Goal: Task Accomplishment & Management: Complete application form

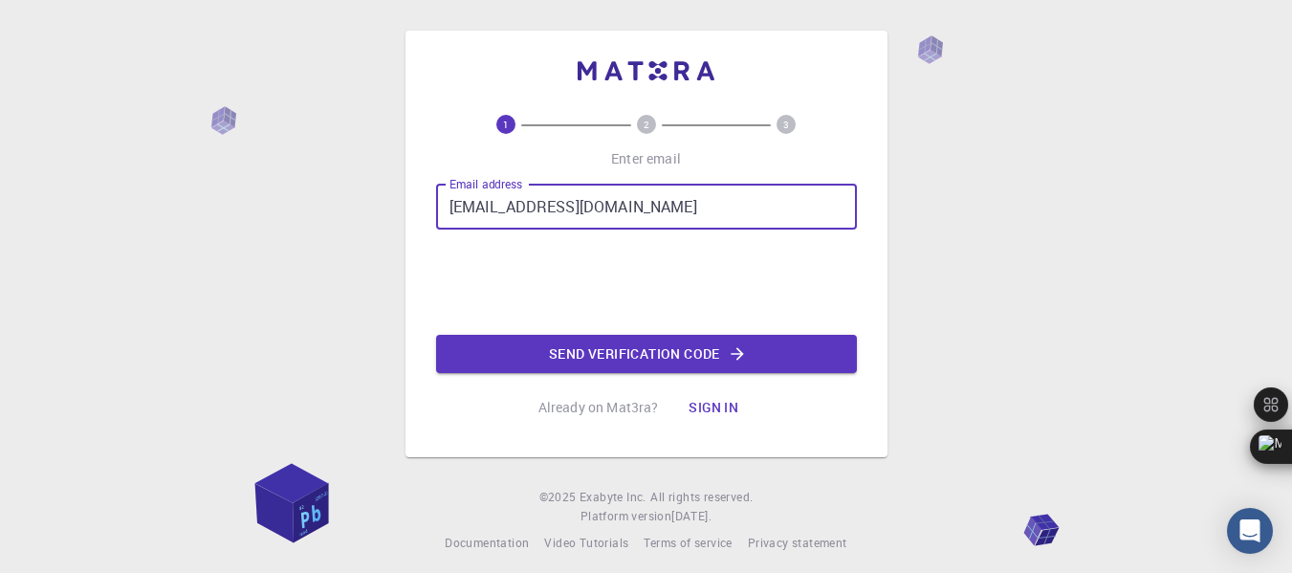
type input "[EMAIL_ADDRESS][DOMAIN_NAME]"
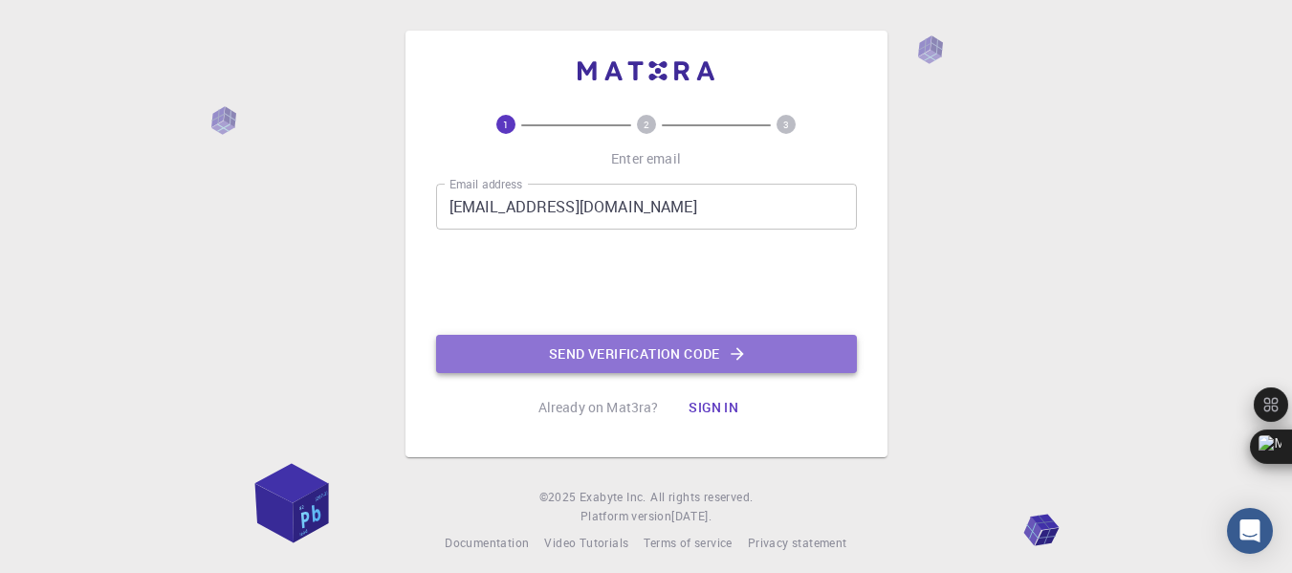
click at [574, 354] on button "Send verification code" at bounding box center [646, 354] width 421 height 38
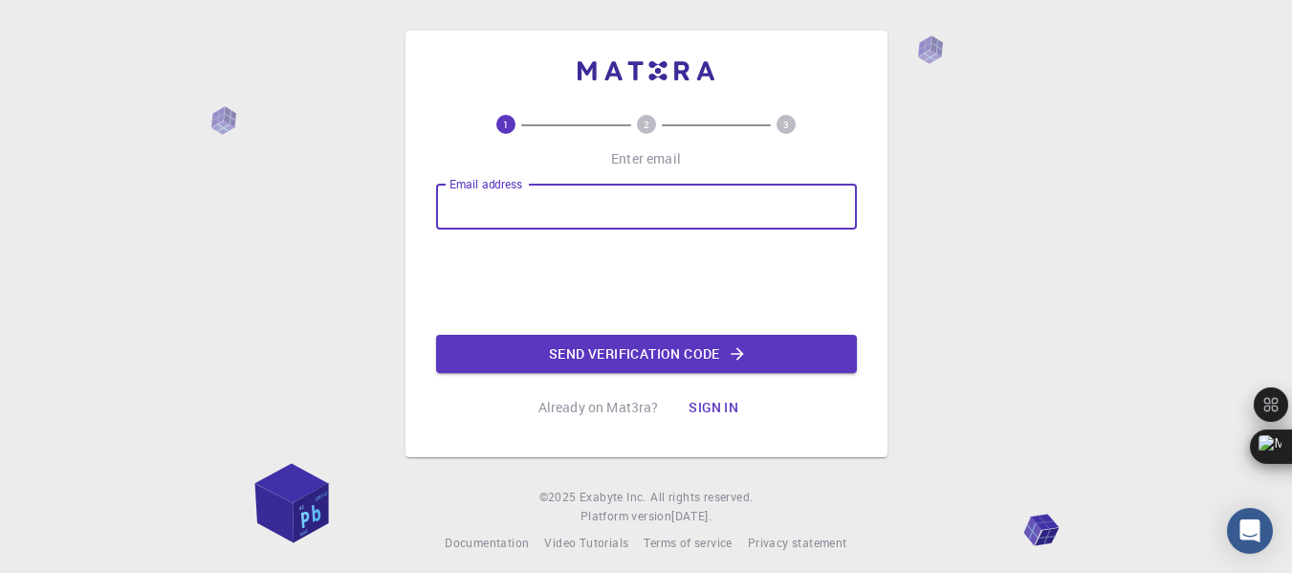
click at [535, 200] on input "Email address" at bounding box center [646, 207] width 421 height 46
type input "[EMAIL_ADDRESS][DOMAIN_NAME]"
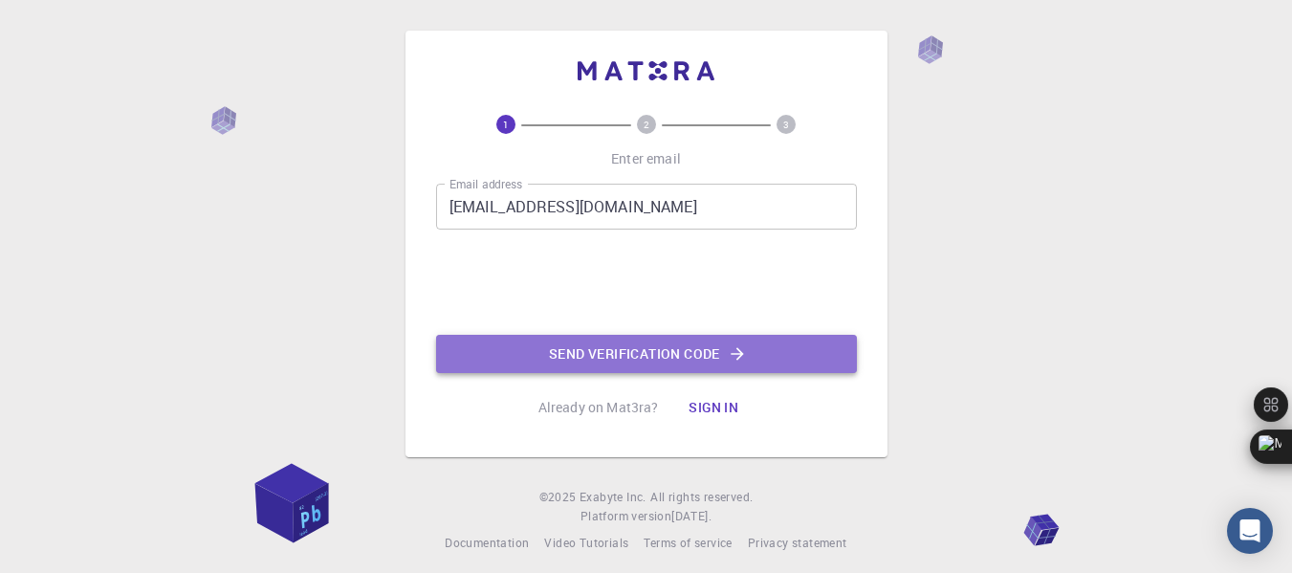
click at [553, 350] on button "Send verification code" at bounding box center [646, 354] width 421 height 38
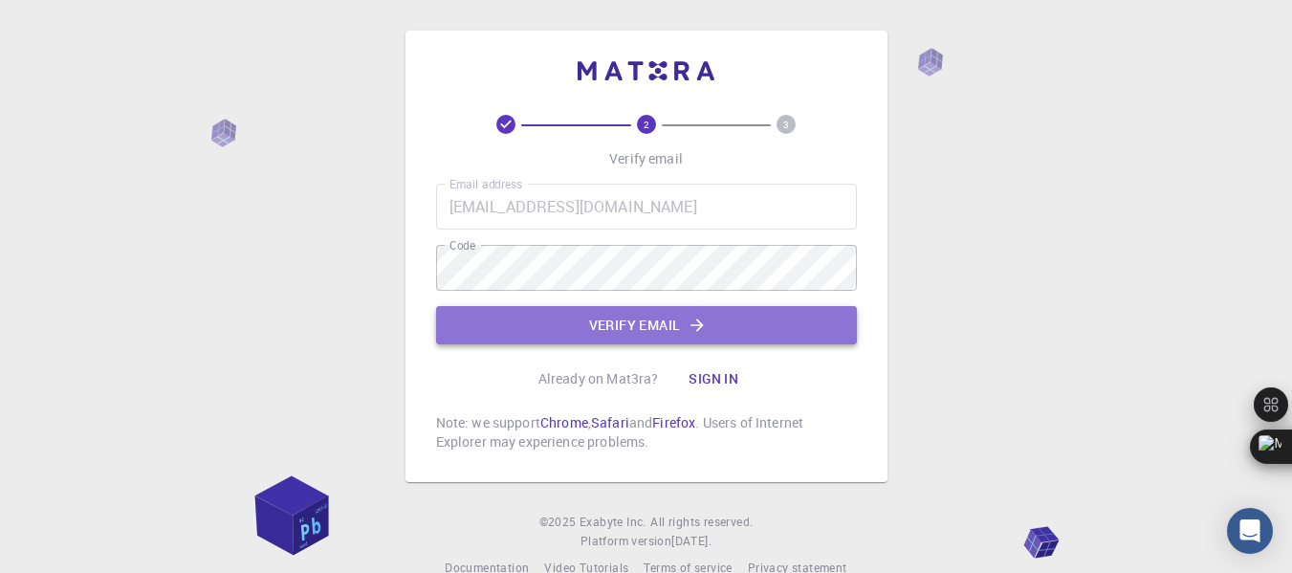
click at [525, 323] on button "Verify email" at bounding box center [646, 325] width 421 height 38
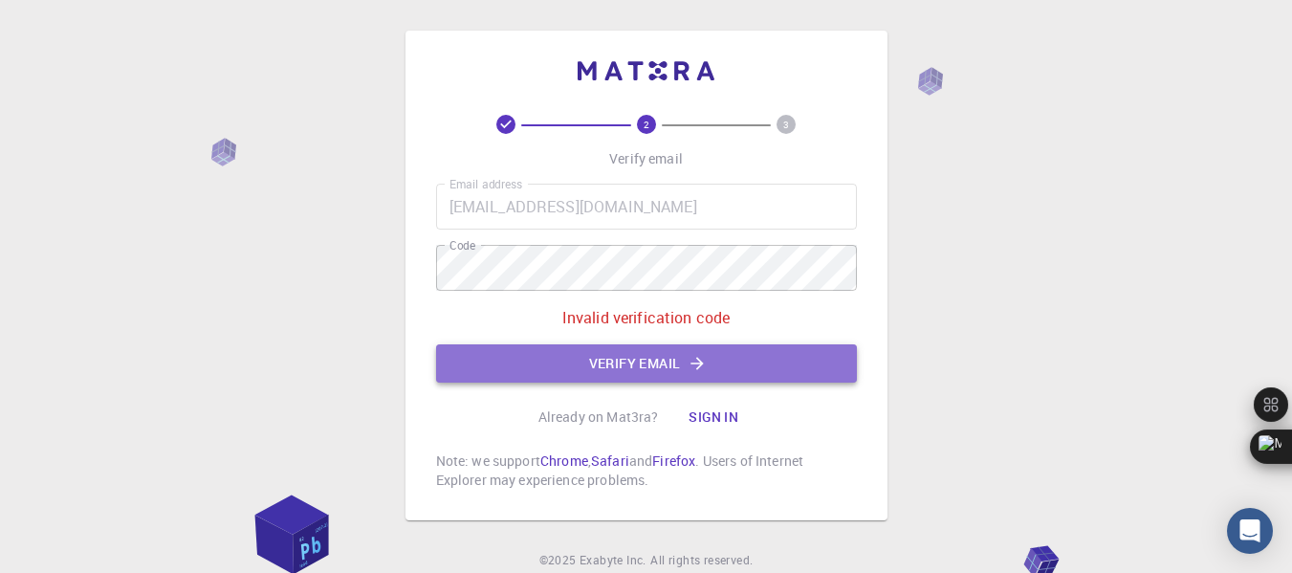
click at [627, 357] on button "Verify email" at bounding box center [646, 363] width 421 height 38
click at [625, 369] on button "Verify email" at bounding box center [646, 363] width 421 height 38
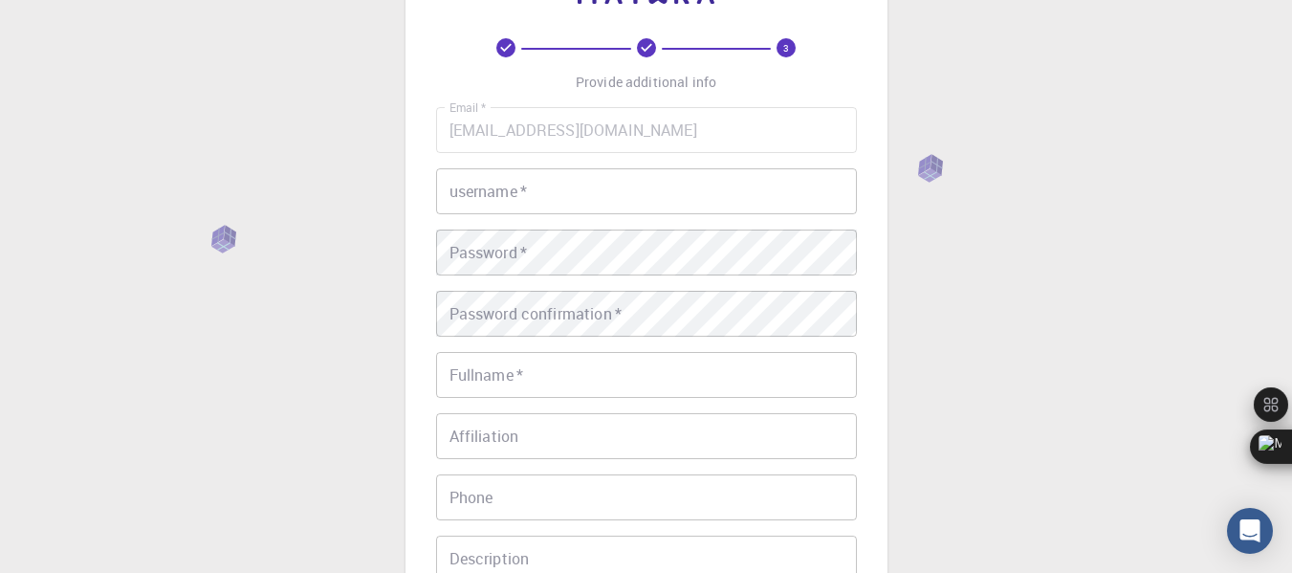
scroll to position [77, 0]
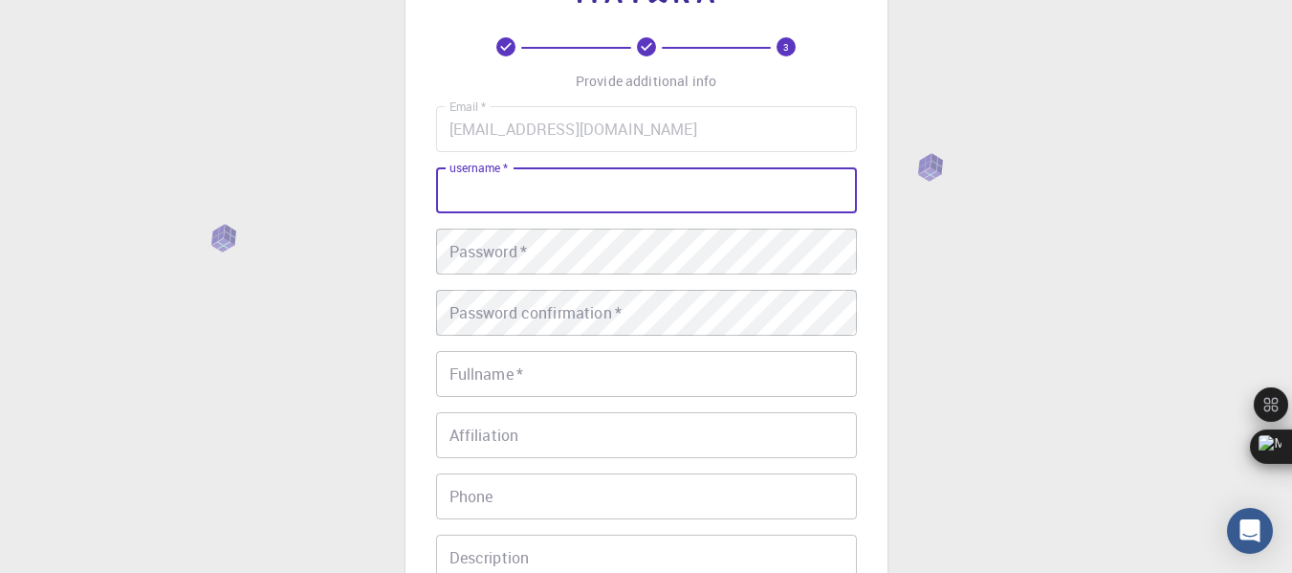
click at [580, 191] on input "username   *" at bounding box center [646, 190] width 421 height 46
type input "Sly"
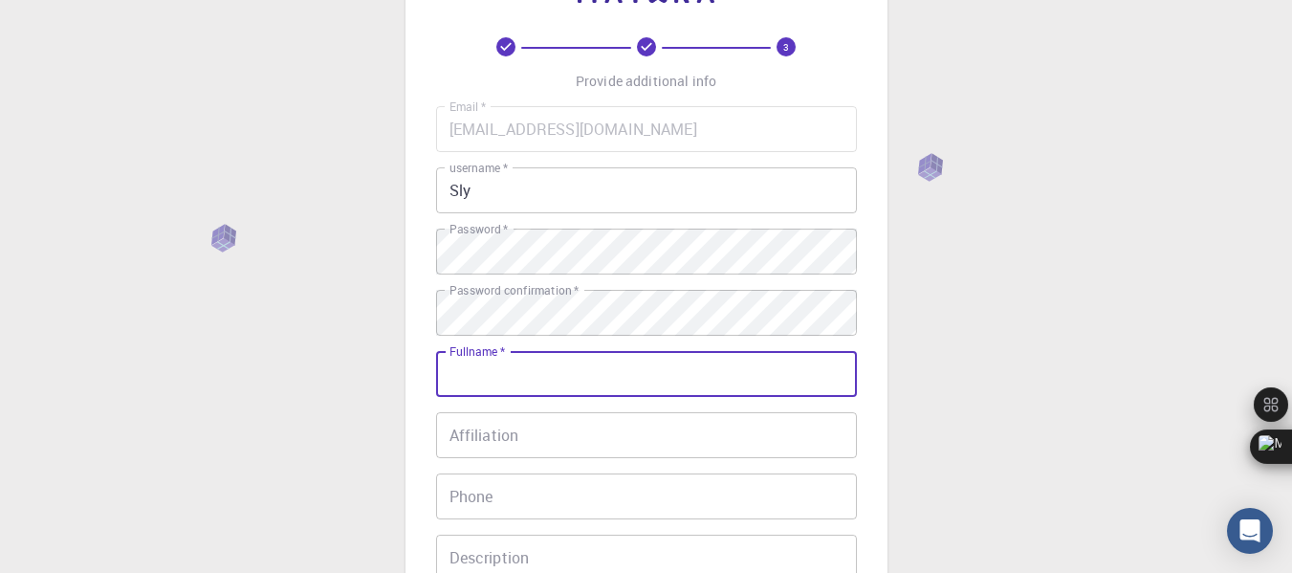
click at [550, 369] on input "Fullname   *" at bounding box center [646, 374] width 421 height 46
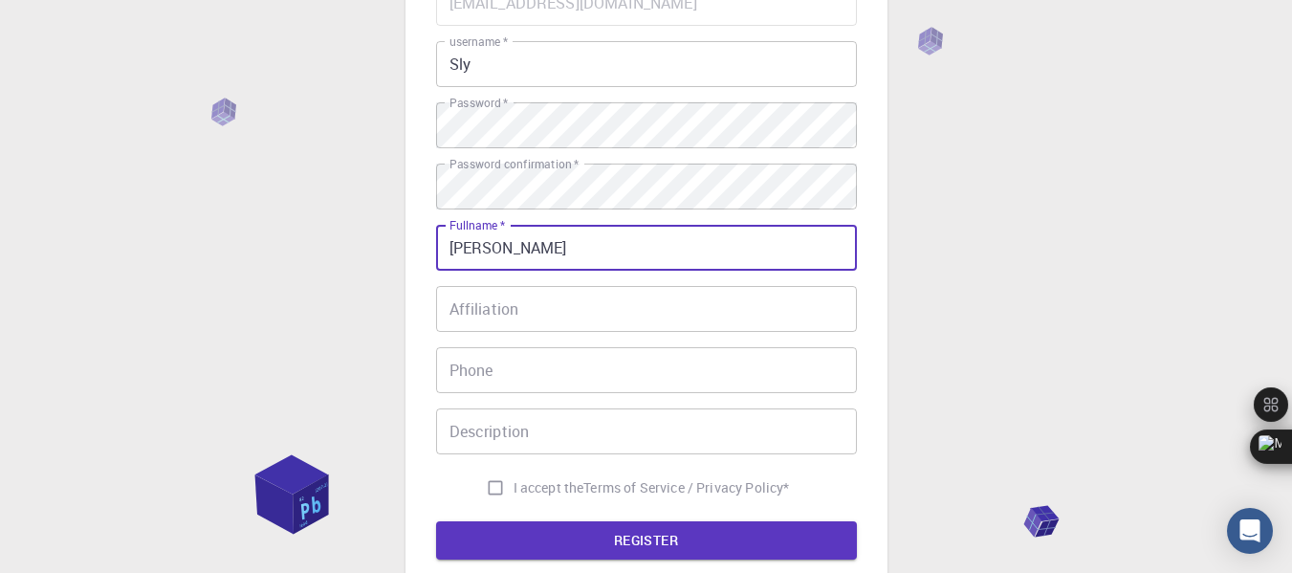
scroll to position [205, 0]
type input "Adusei Sylvester"
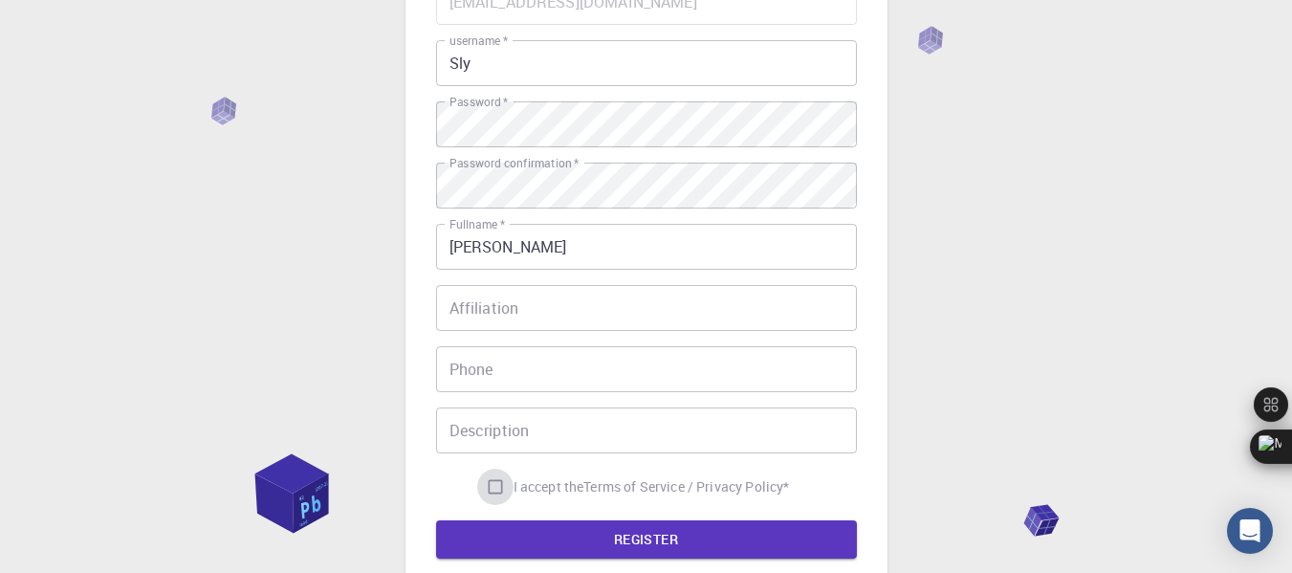
click at [494, 489] on input "I accept the Terms of Service / Privacy Policy *" at bounding box center [495, 487] width 36 height 36
checkbox input "true"
click at [536, 536] on button "REGISTER" at bounding box center [646, 539] width 421 height 38
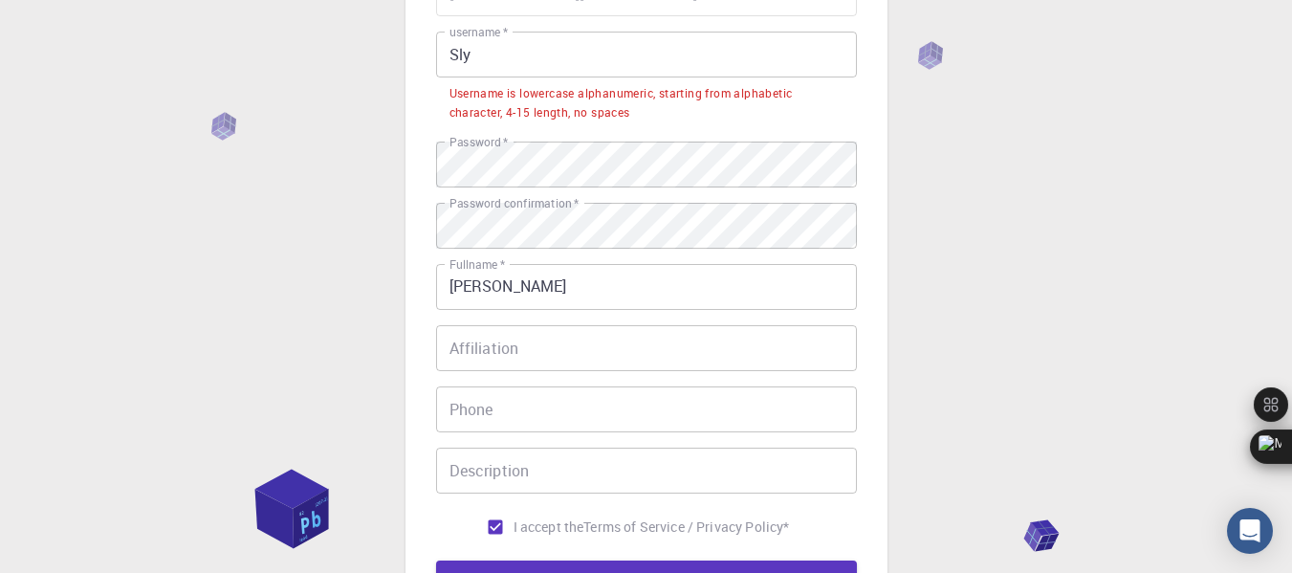
scroll to position [210, 0]
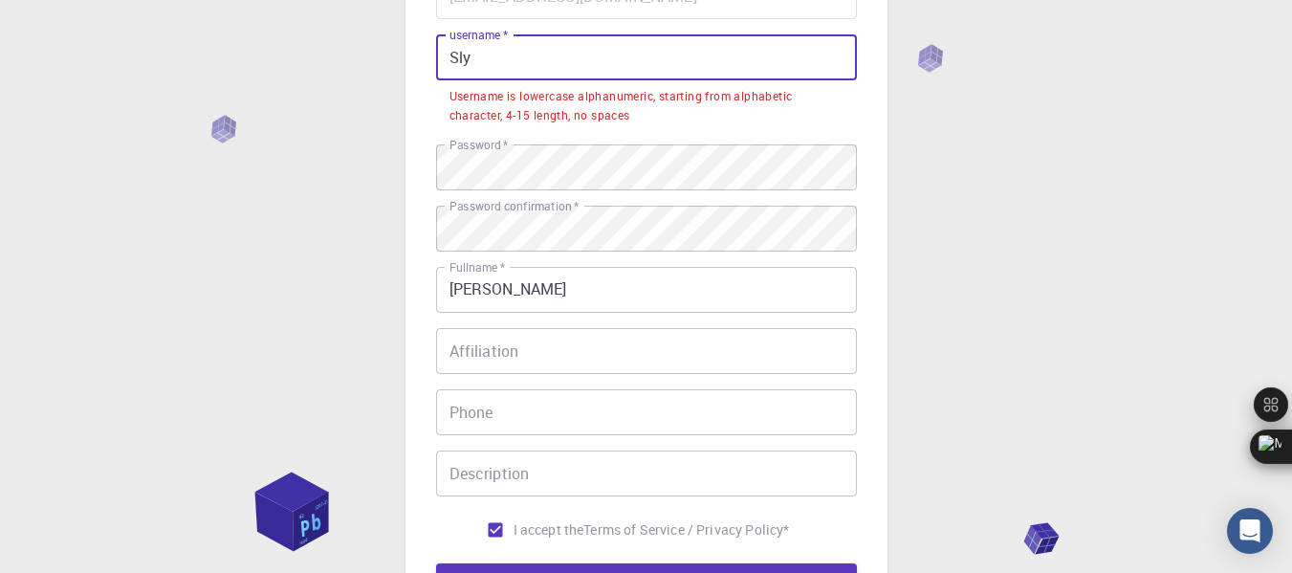
click at [479, 52] on input "Sly" at bounding box center [646, 57] width 421 height 46
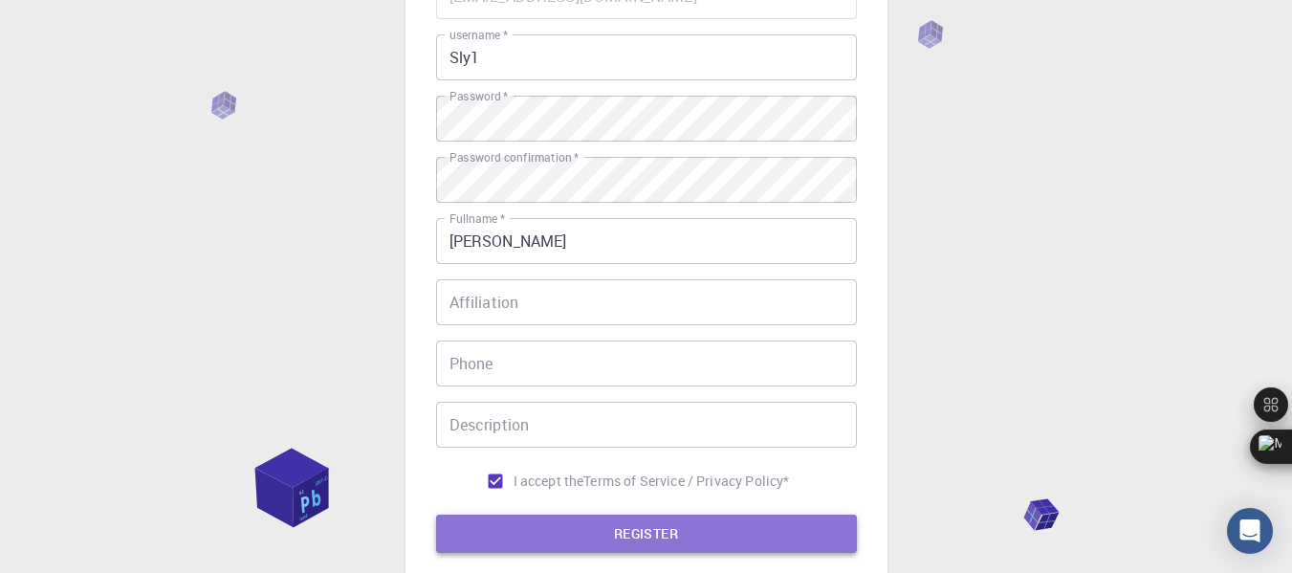
click at [624, 535] on button "REGISTER" at bounding box center [646, 533] width 421 height 38
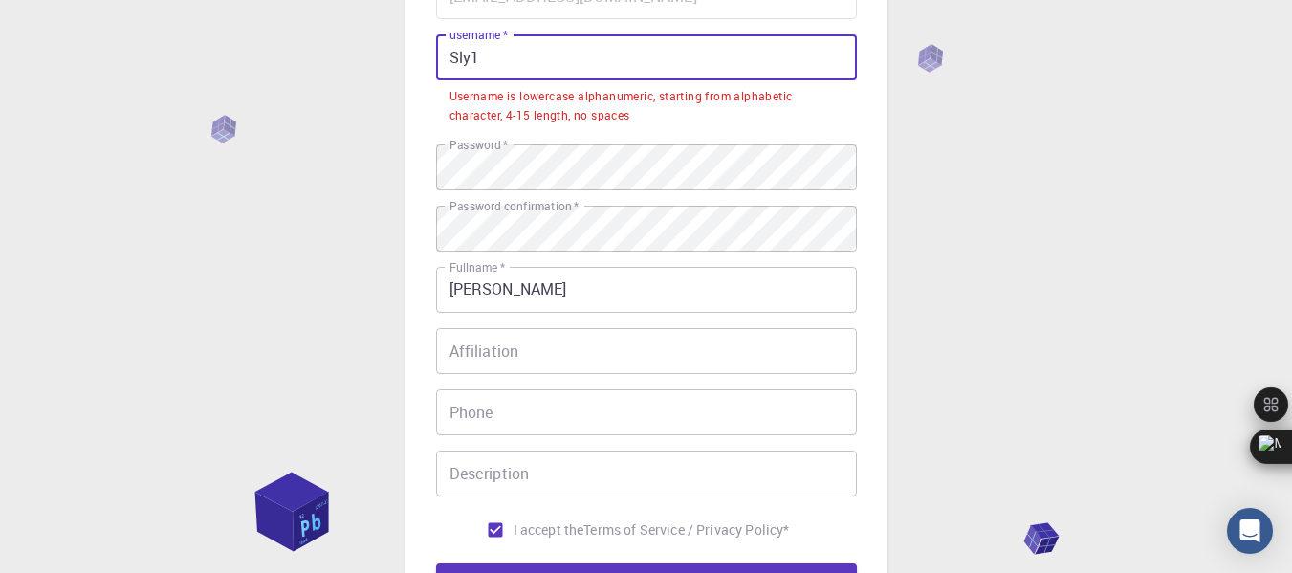
click at [480, 61] on input "Sly1" at bounding box center [646, 57] width 421 height 46
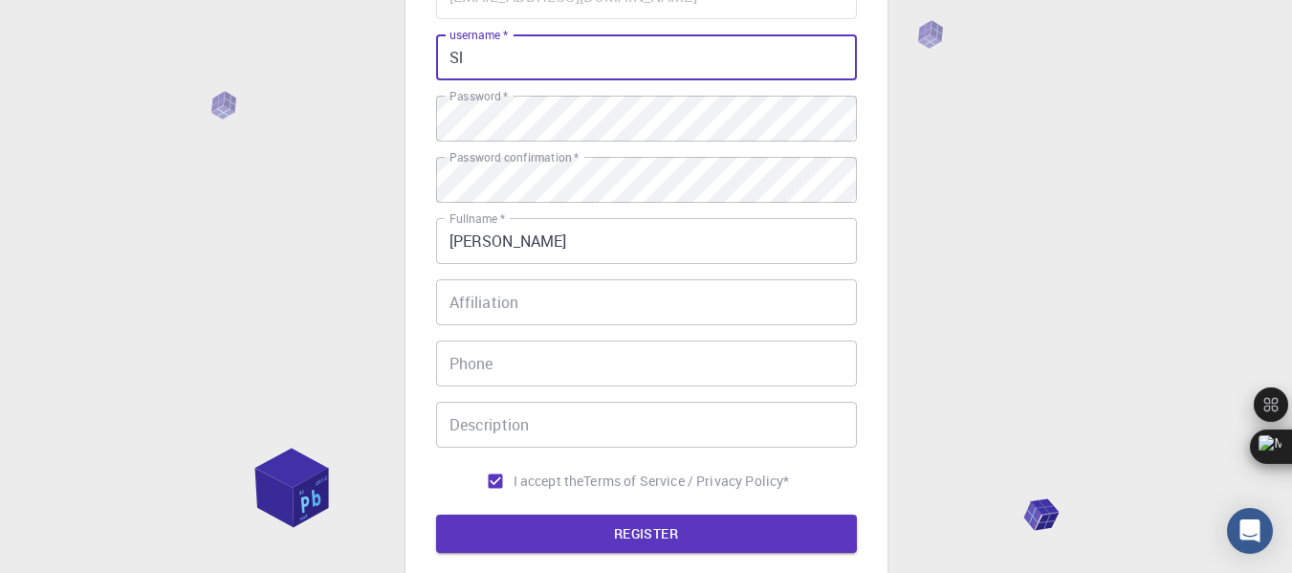
type input "S"
click at [650, 527] on button "REGISTER" at bounding box center [646, 533] width 421 height 38
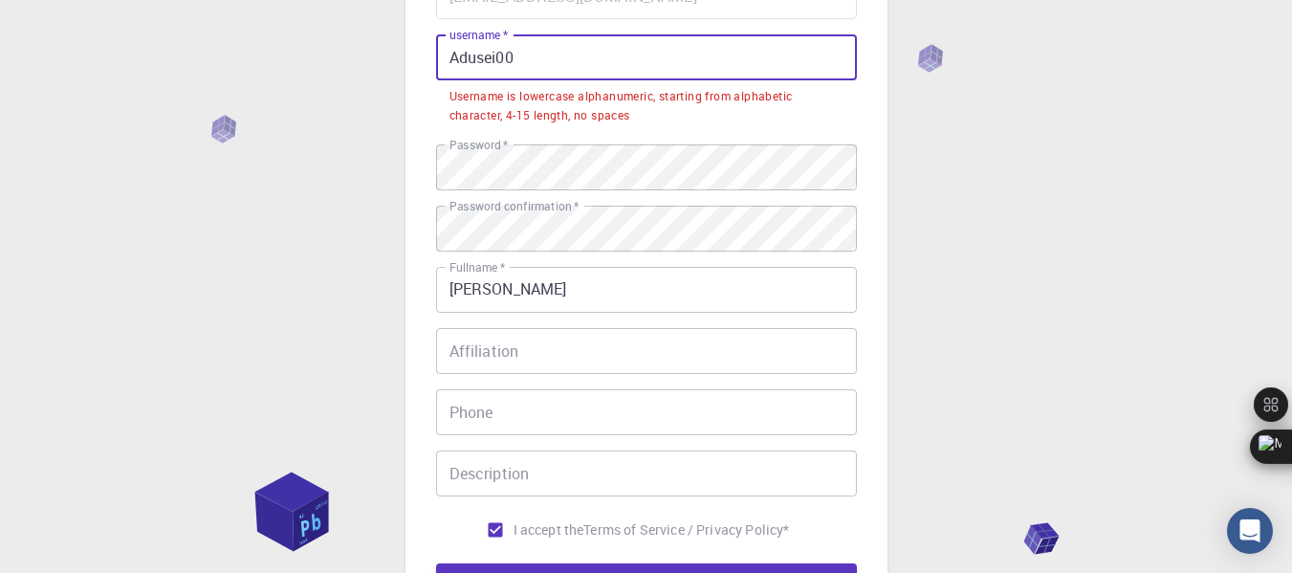
drag, startPoint x: 460, startPoint y: 57, endPoint x: 444, endPoint y: 62, distance: 16.9
click at [444, 62] on input "Adusei00" at bounding box center [646, 57] width 421 height 46
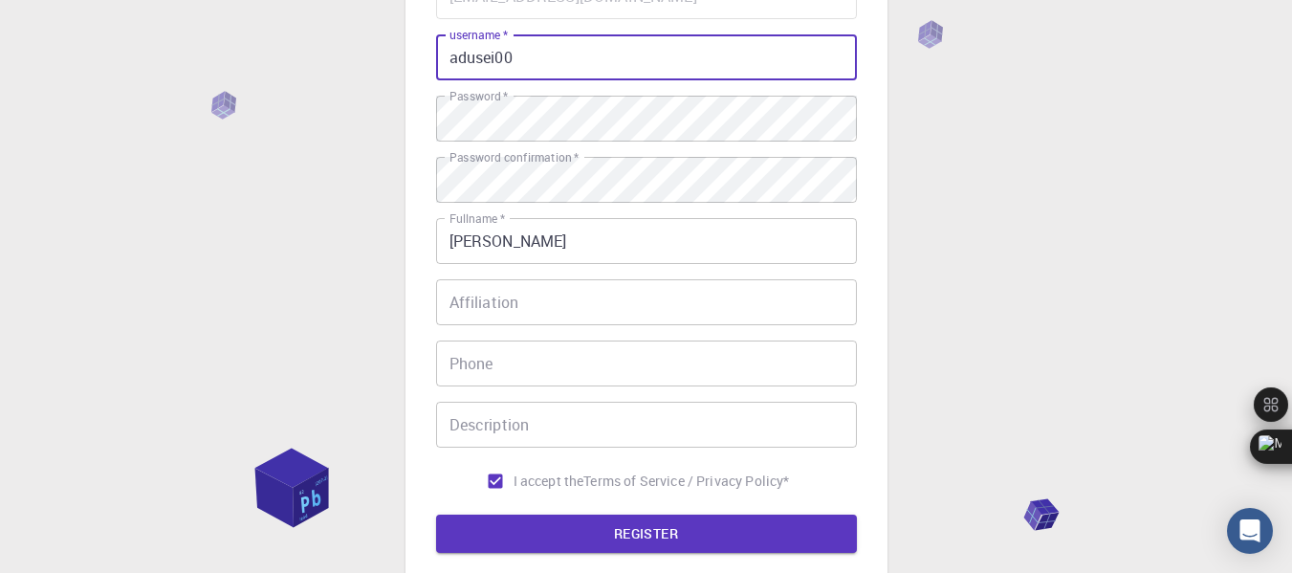
click at [515, 58] on input "adusei00" at bounding box center [646, 57] width 421 height 46
type input "adusei1"
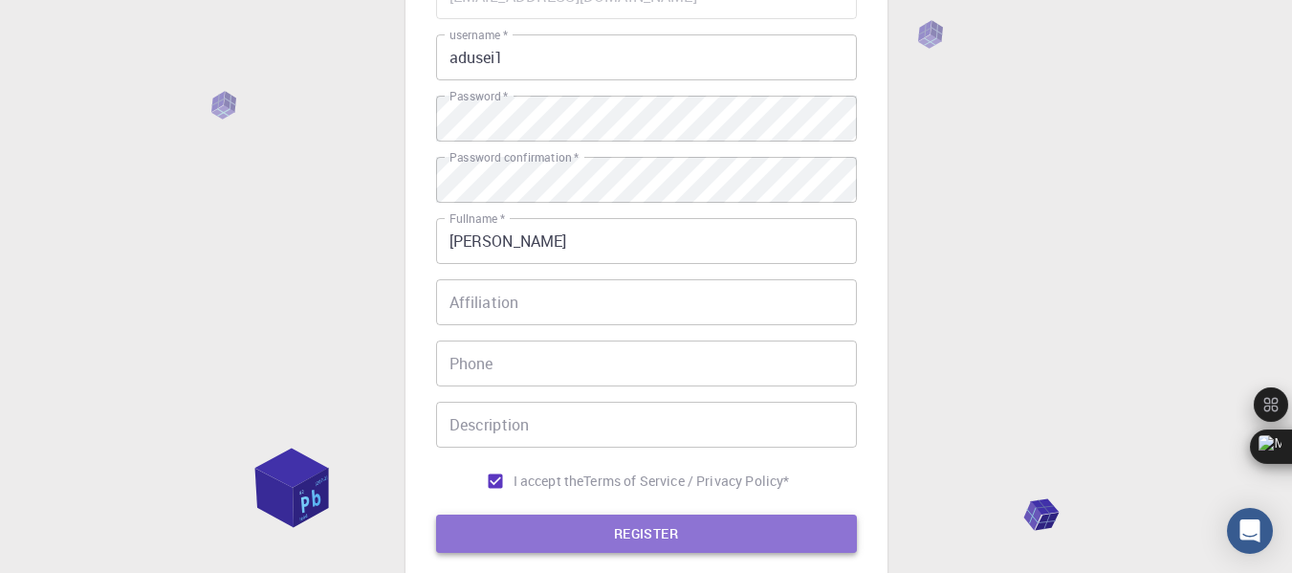
click at [582, 527] on button "REGISTER" at bounding box center [646, 533] width 421 height 38
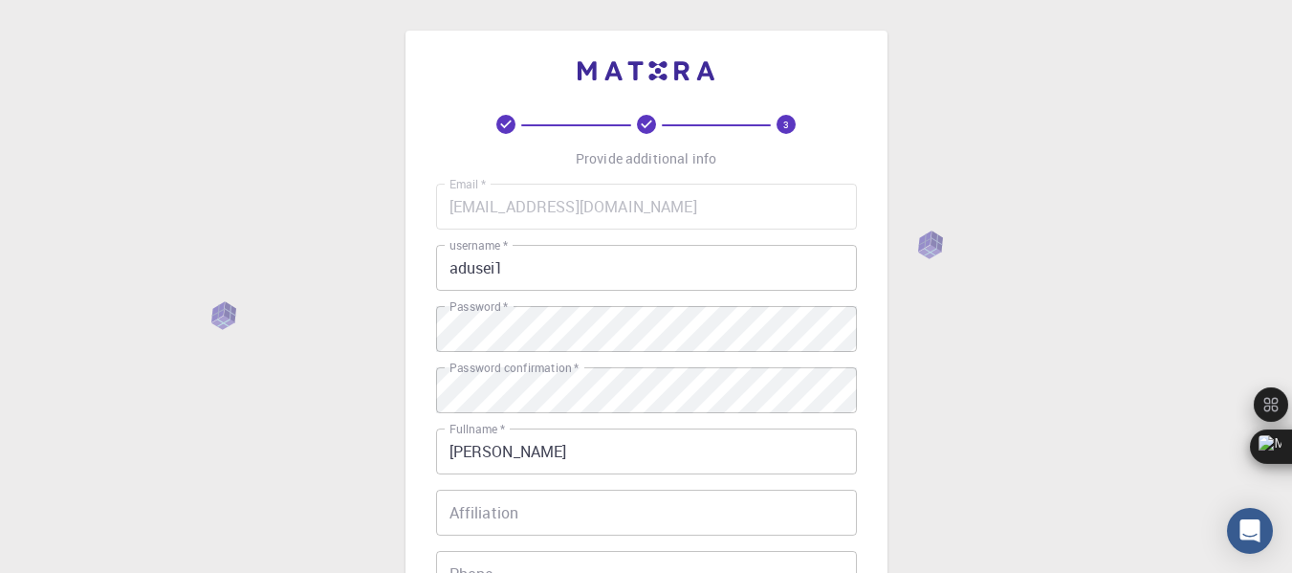
scroll to position [1, 0]
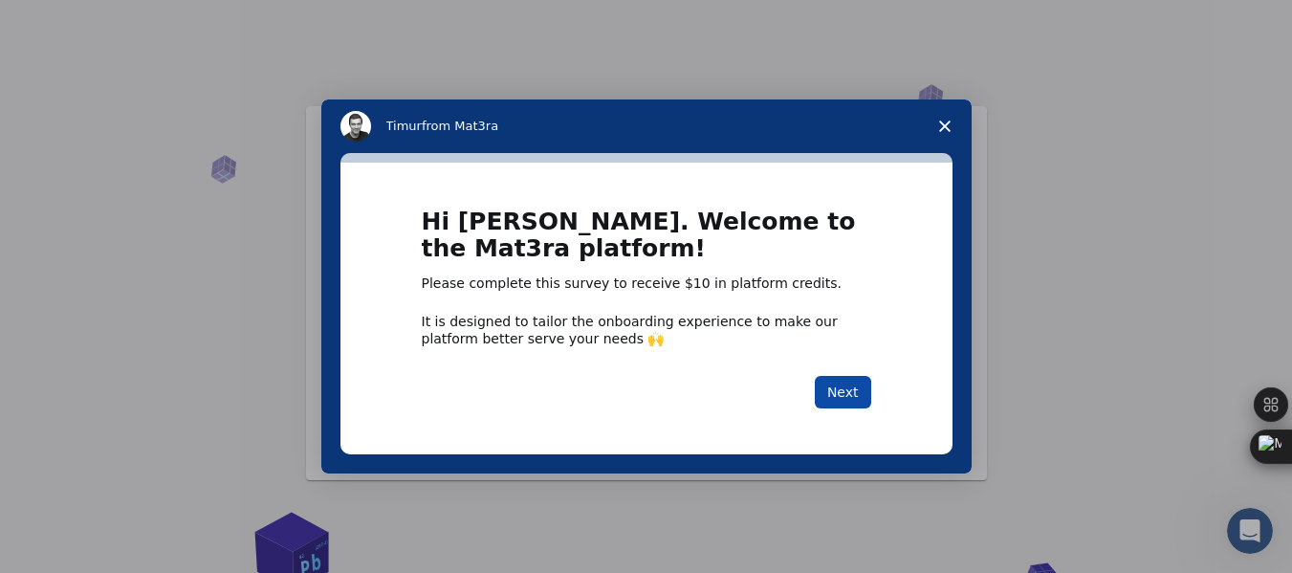
click at [835, 391] on button "Next" at bounding box center [843, 392] width 56 height 33
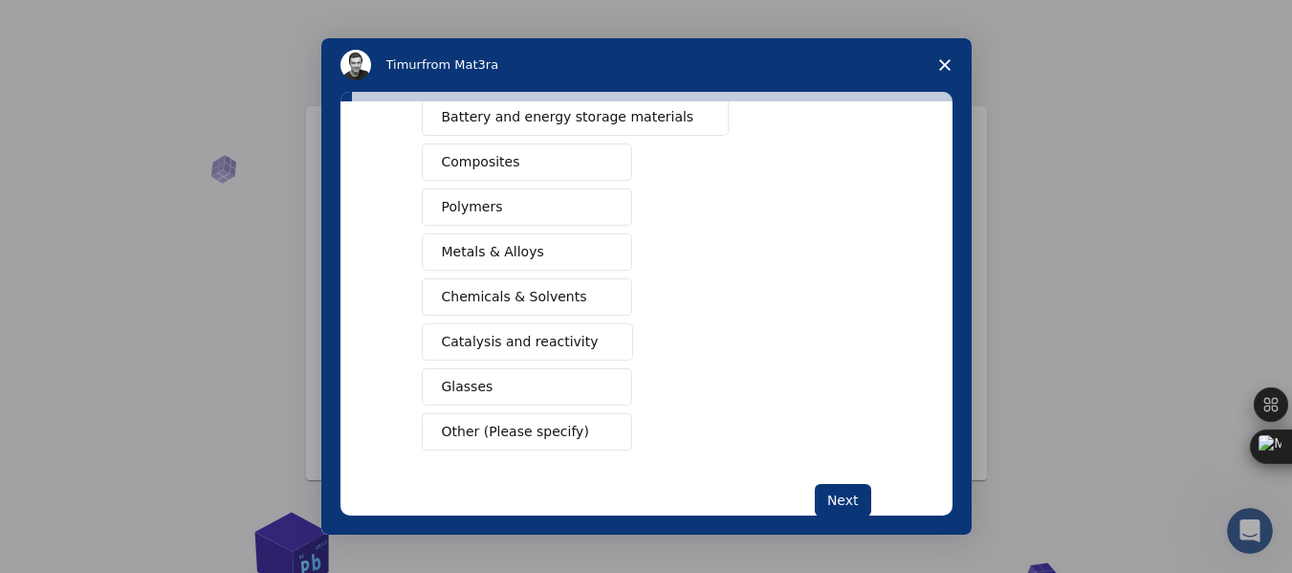
scroll to position [350, 0]
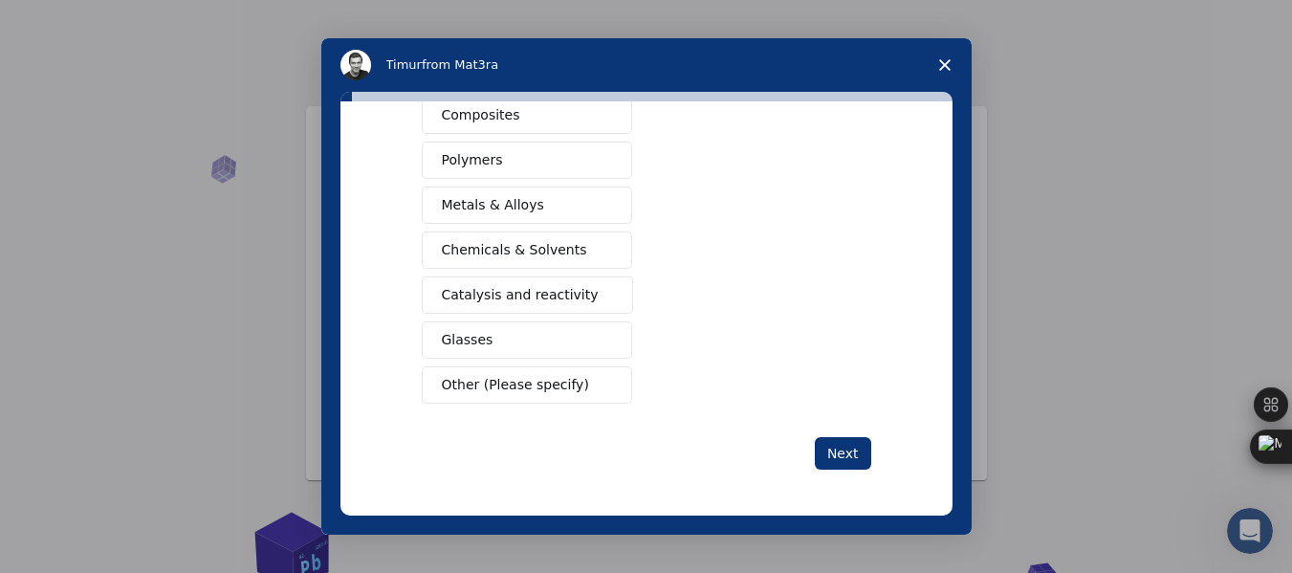
click at [563, 388] on span "Other (Please specify)" at bounding box center [515, 385] width 147 height 20
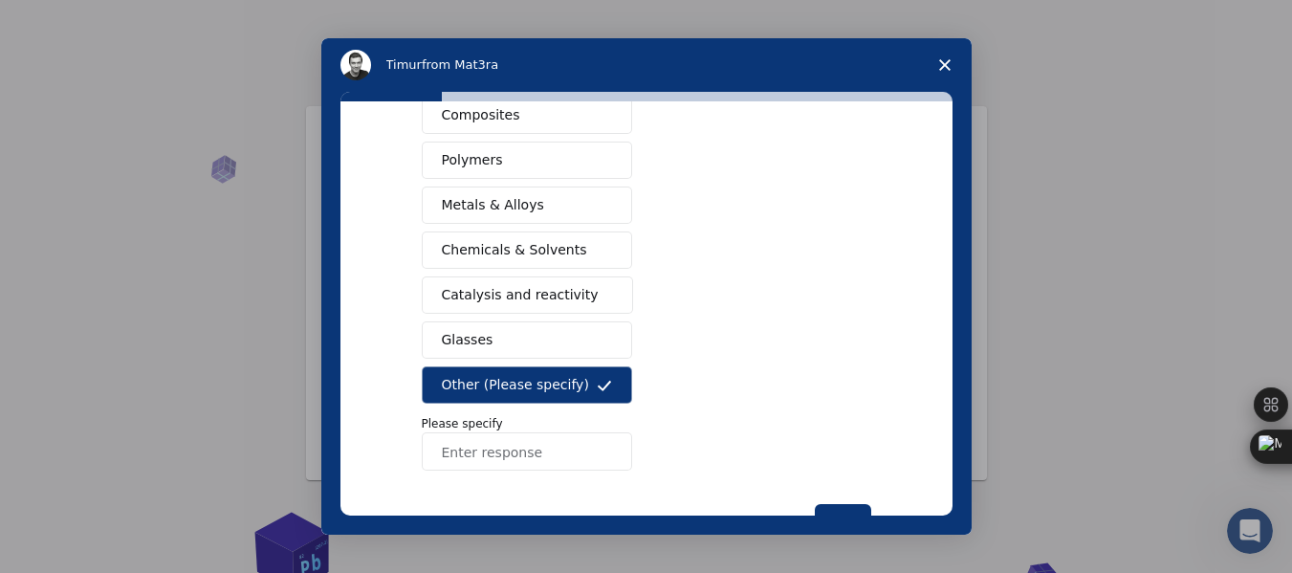
click at [563, 388] on span "Other (Please specify)" at bounding box center [515, 385] width 147 height 20
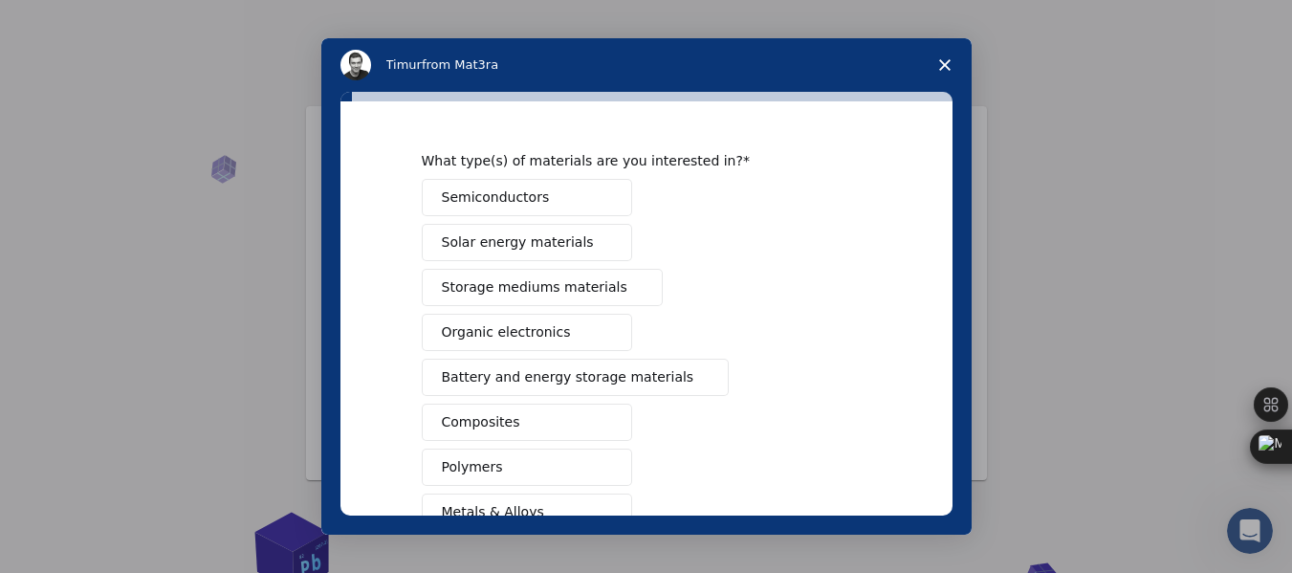
scroll to position [42, 0]
click at [569, 208] on button "Semiconductors" at bounding box center [527, 198] width 210 height 37
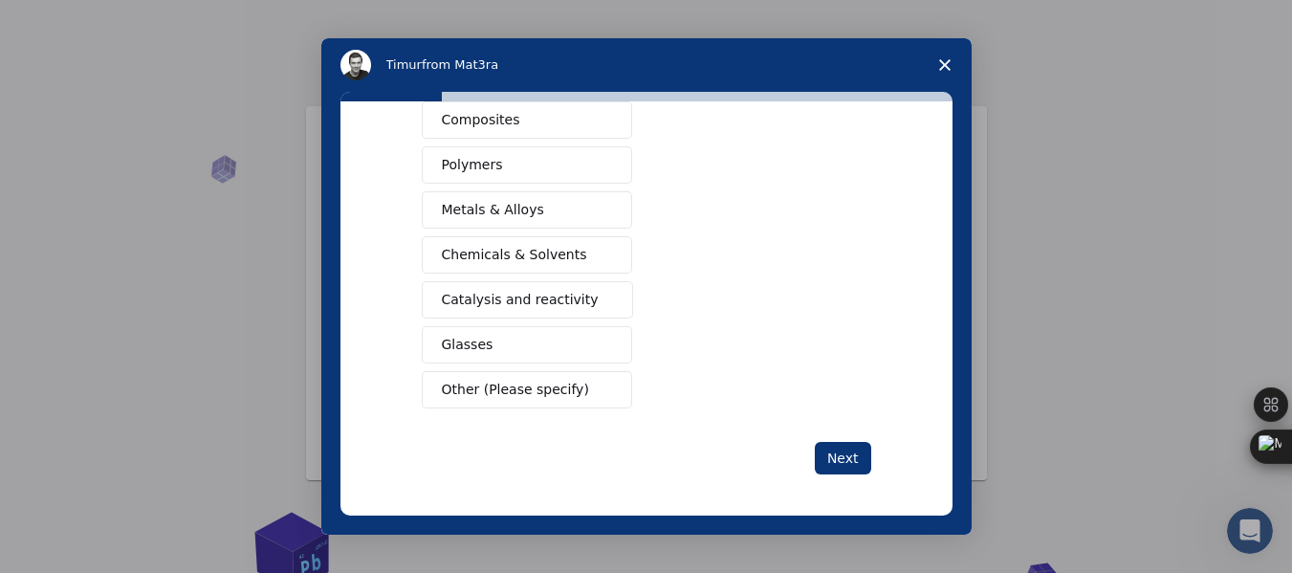
scroll to position [350, 0]
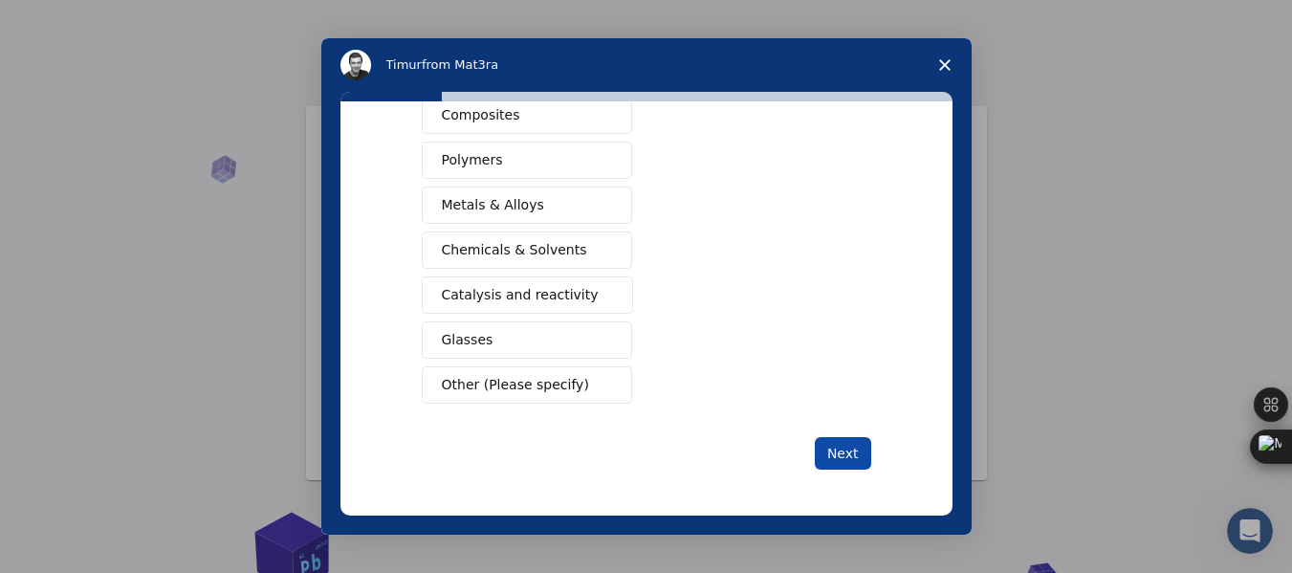
click at [844, 453] on button "Next" at bounding box center [843, 453] width 56 height 33
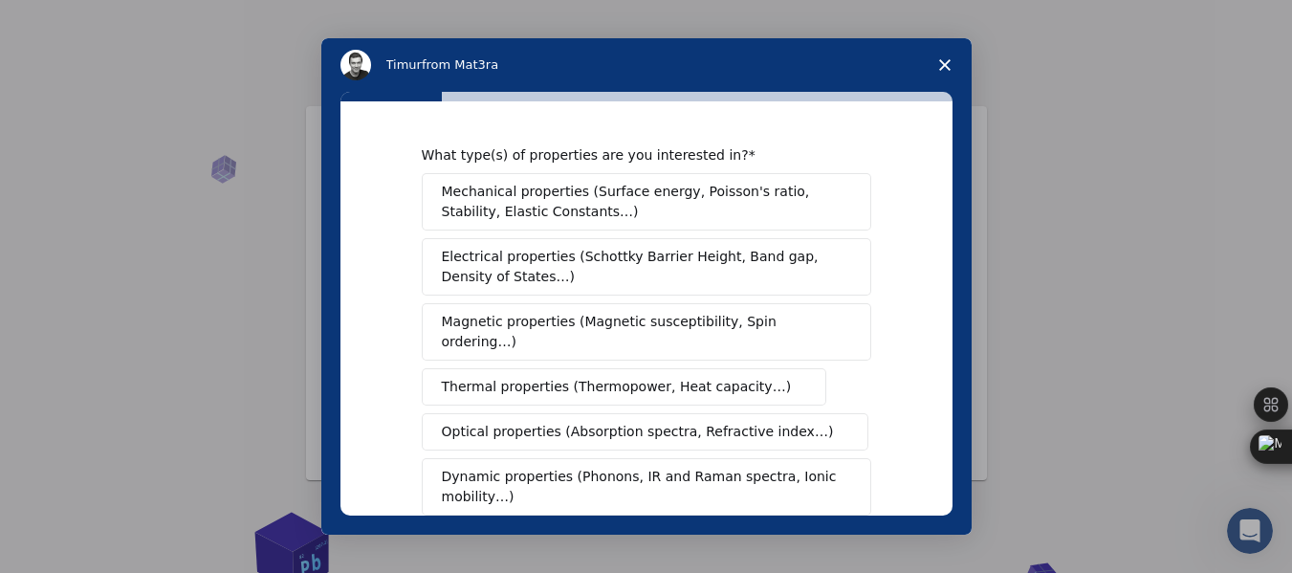
scroll to position [0, 0]
click at [942, 61] on icon "Close survey" at bounding box center [944, 64] width 11 height 11
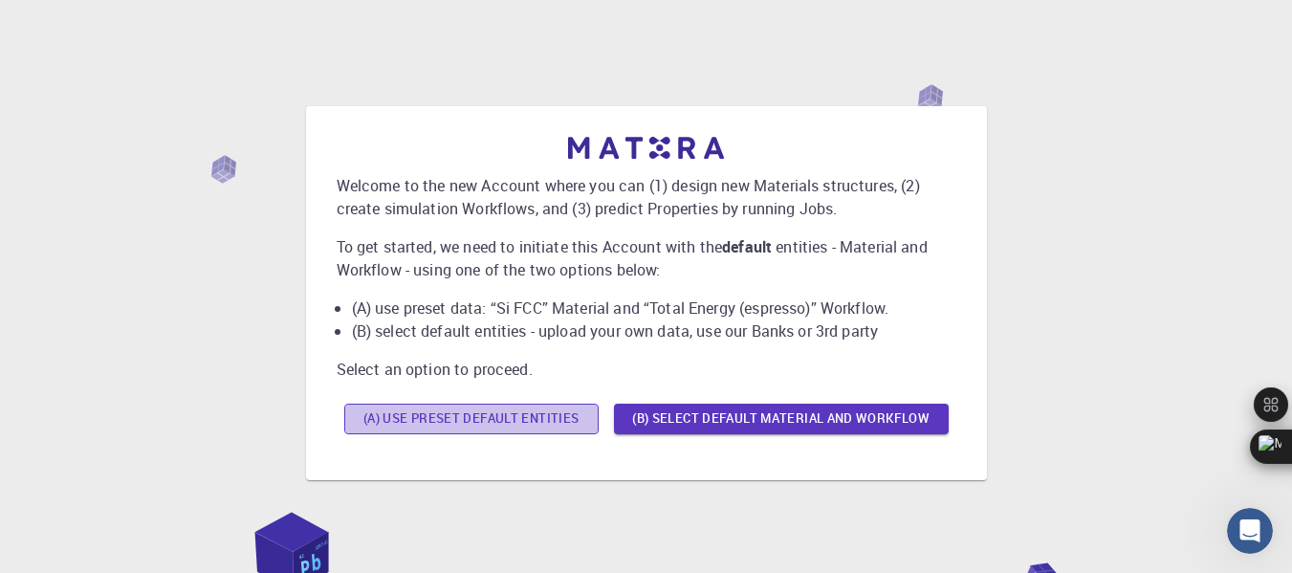
click at [520, 425] on button "(A) Use preset default entities" at bounding box center [471, 419] width 254 height 31
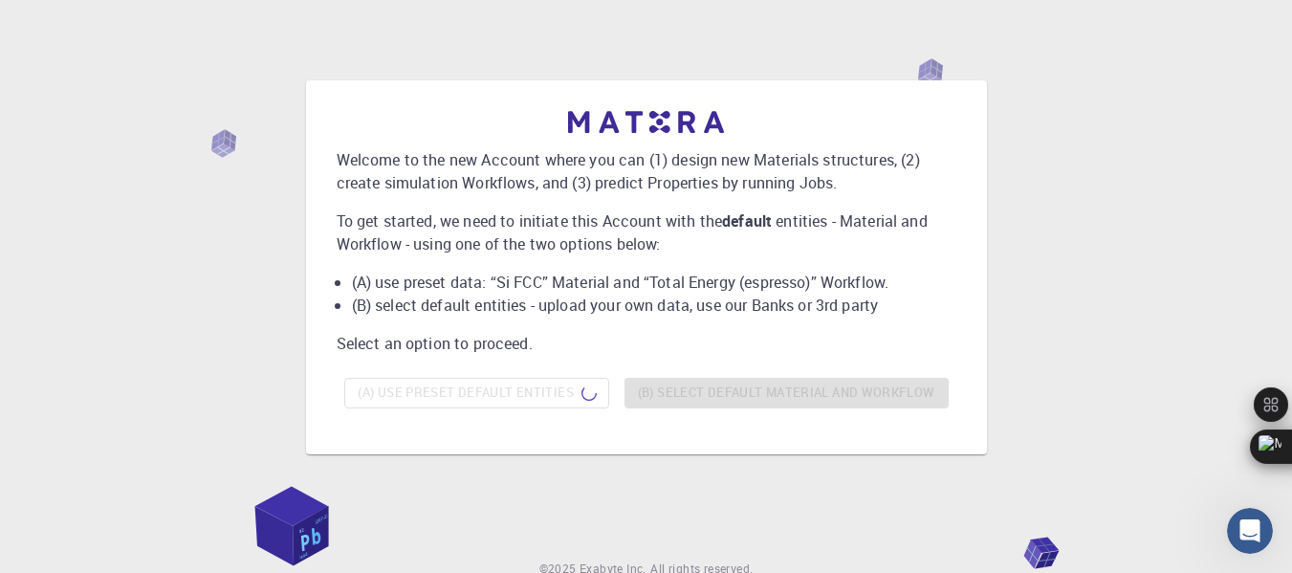
scroll to position [2, 0]
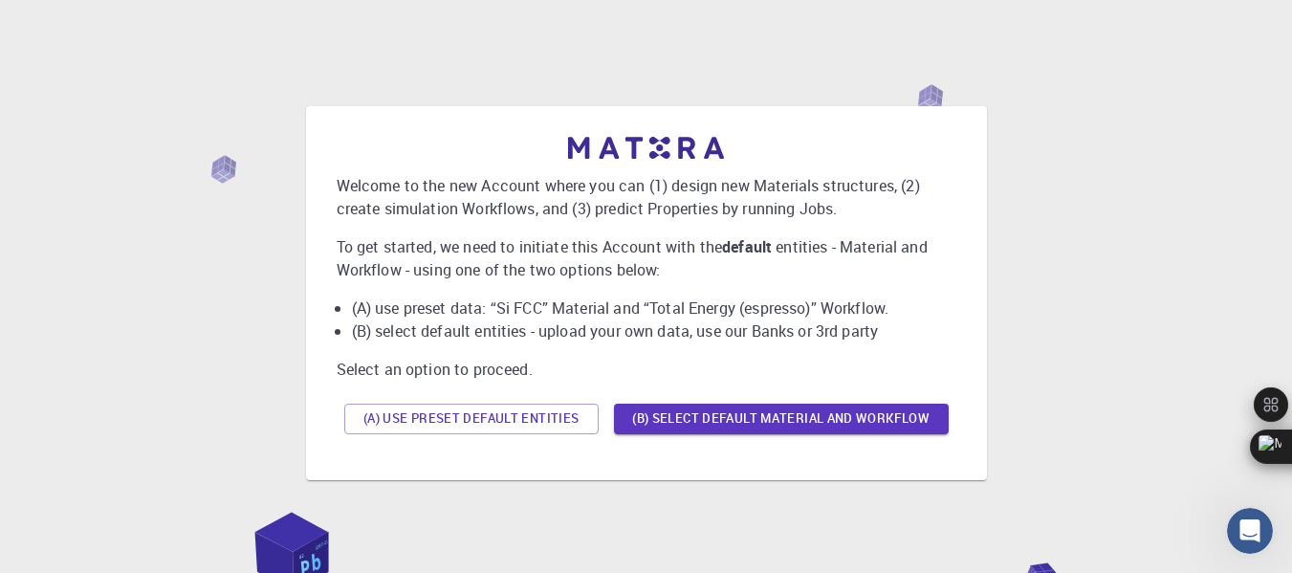
scroll to position [108, 0]
